Goal: Task Accomplishment & Management: Manage account settings

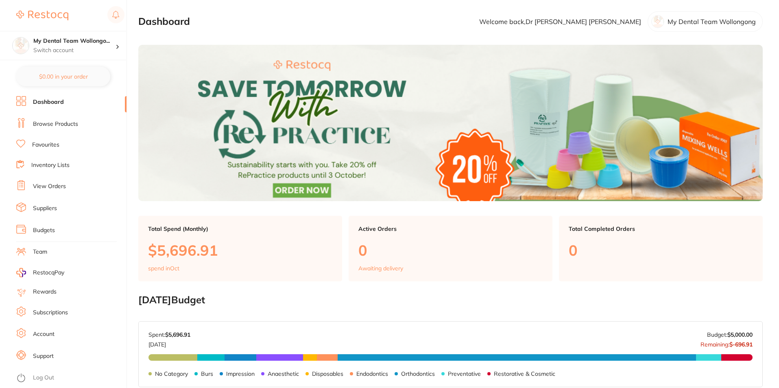
drag, startPoint x: 55, startPoint y: 129, endPoint x: 131, endPoint y: 139, distance: 76.8
click at [55, 130] on li "Browse Products" at bounding box center [71, 124] width 110 height 12
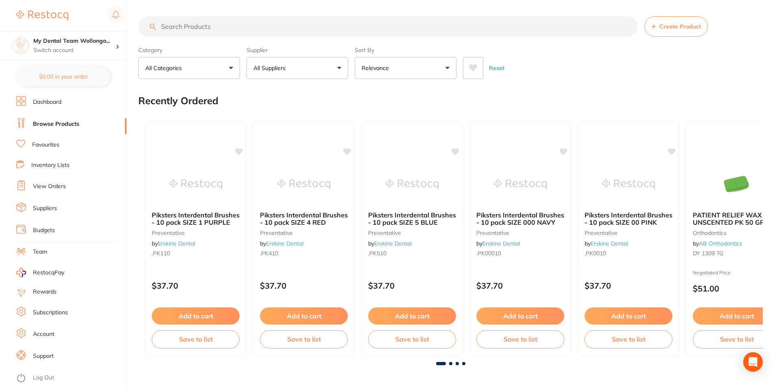
click at [41, 194] on ul "Dashboard Browse Products Favourites Inventory Lists View Orders Suppliers Budg…" at bounding box center [71, 242] width 110 height 292
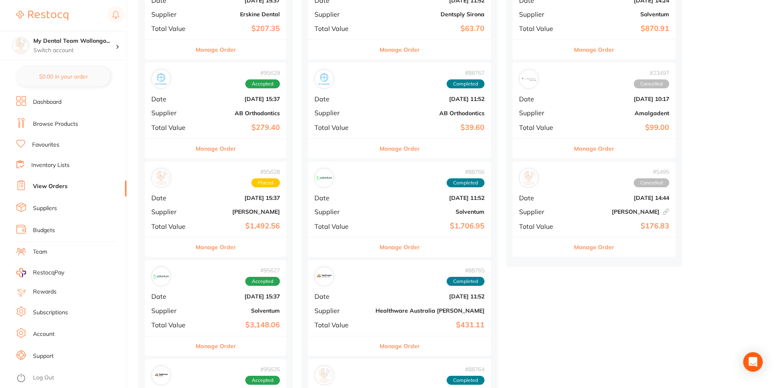
scroll to position [366, 0]
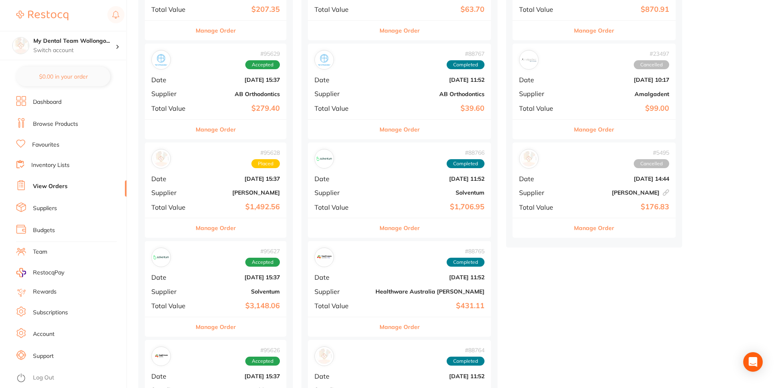
click at [216, 231] on button "Manage Order" at bounding box center [216, 228] width 40 height 20
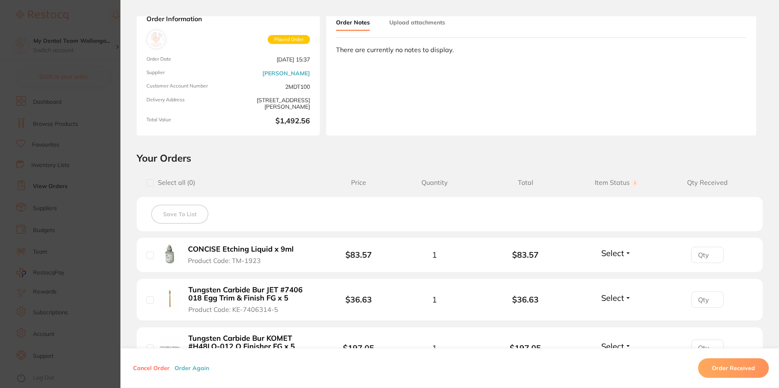
scroll to position [122, 0]
